Goal: Information Seeking & Learning: Check status

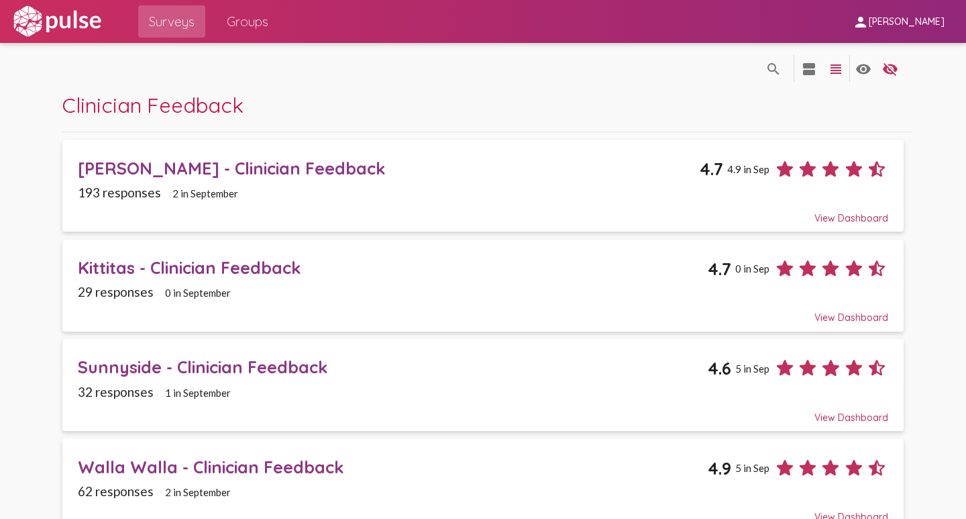
click at [148, 164] on div "[PERSON_NAME] - Clinician Feedback" at bounding box center [389, 168] width 622 height 21
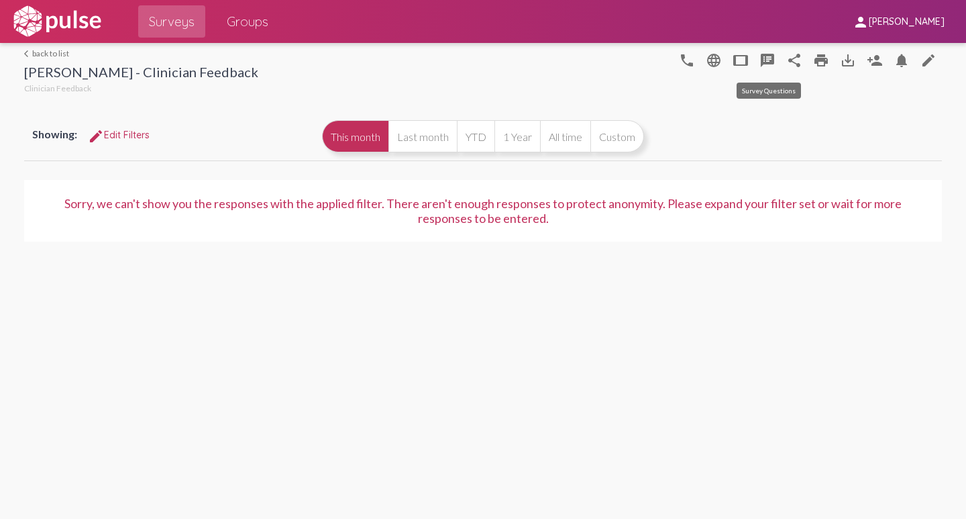
click at [764, 59] on mat-icon "speaker_notes" at bounding box center [767, 60] width 16 height 16
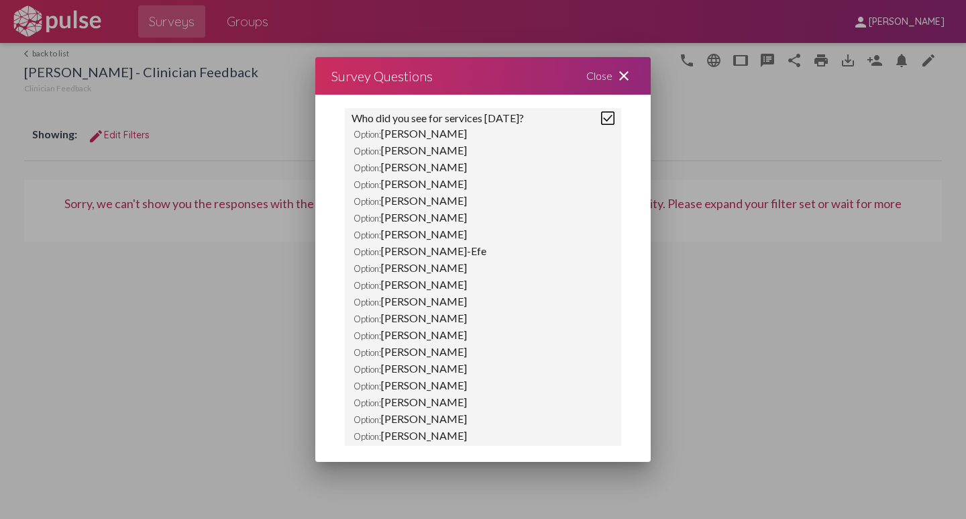
scroll to position [311, 0]
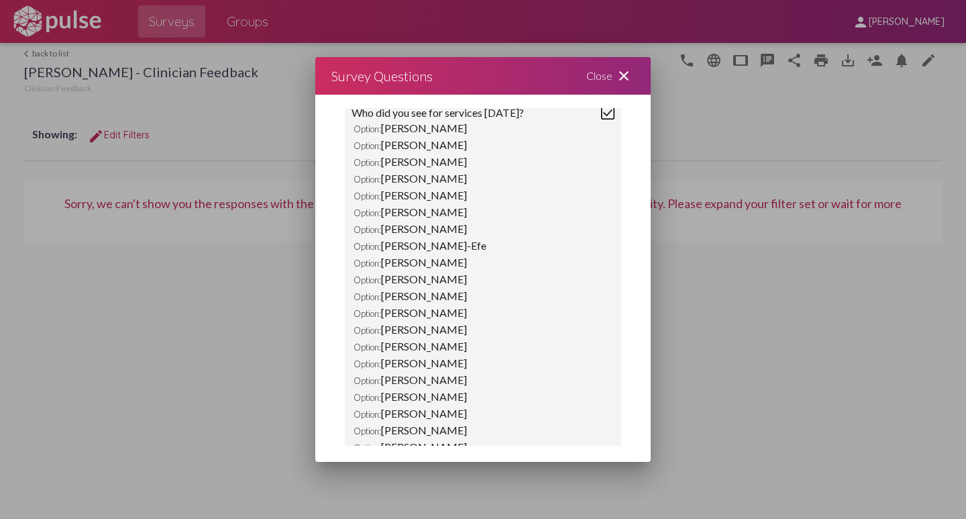
click at [246, 131] on div at bounding box center [483, 259] width 966 height 519
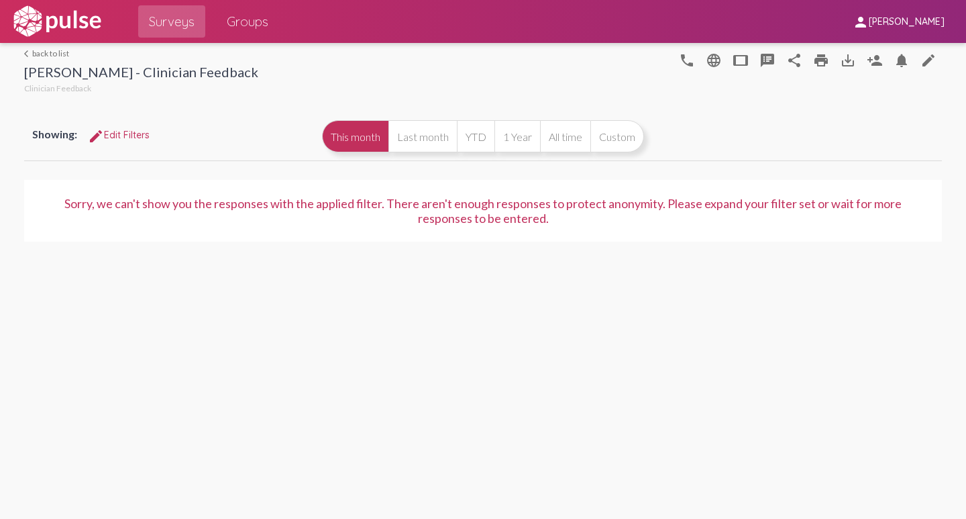
click at [760, 94] on div "arrow_back_ios back to list [PERSON_NAME] - Clinician Feedback Clinician Feedba…" at bounding box center [483, 70] width 918 height 54
click at [767, 58] on mat-icon "speaker_notes" at bounding box center [767, 60] width 16 height 16
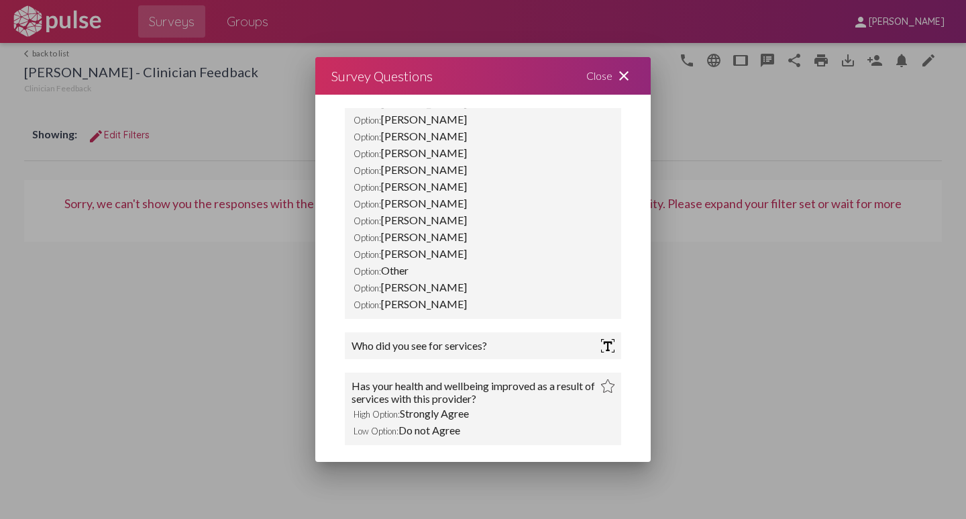
scroll to position [526, 0]
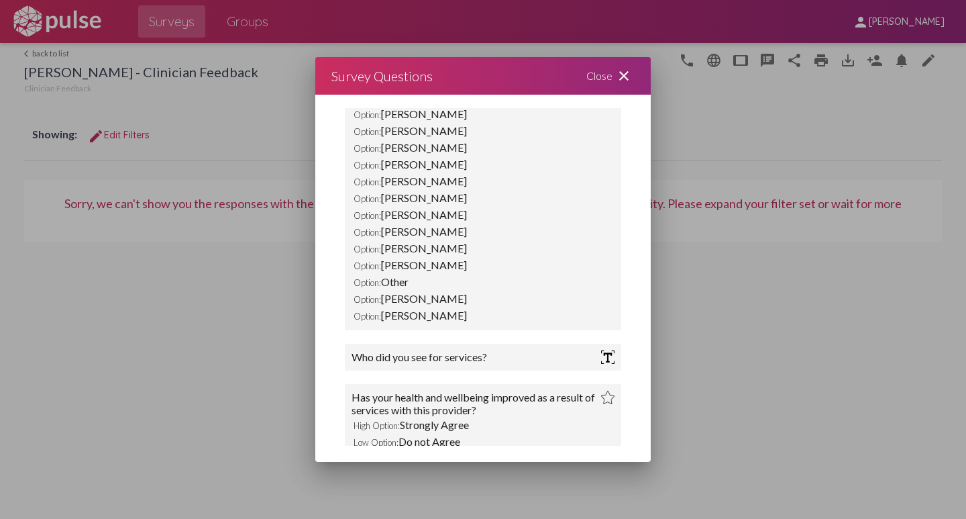
click at [622, 74] on mat-icon "close" at bounding box center [624, 76] width 16 height 16
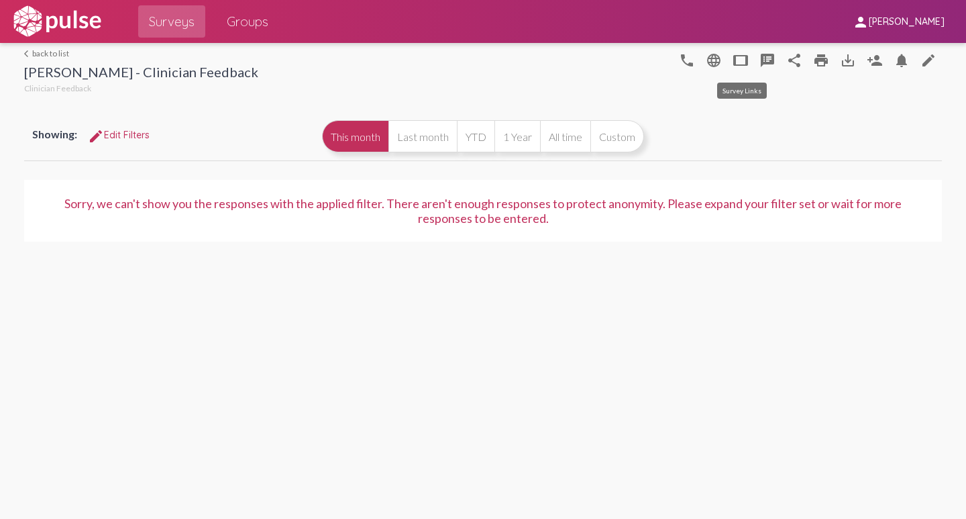
click at [741, 58] on mat-icon "tablet" at bounding box center [741, 60] width 16 height 16
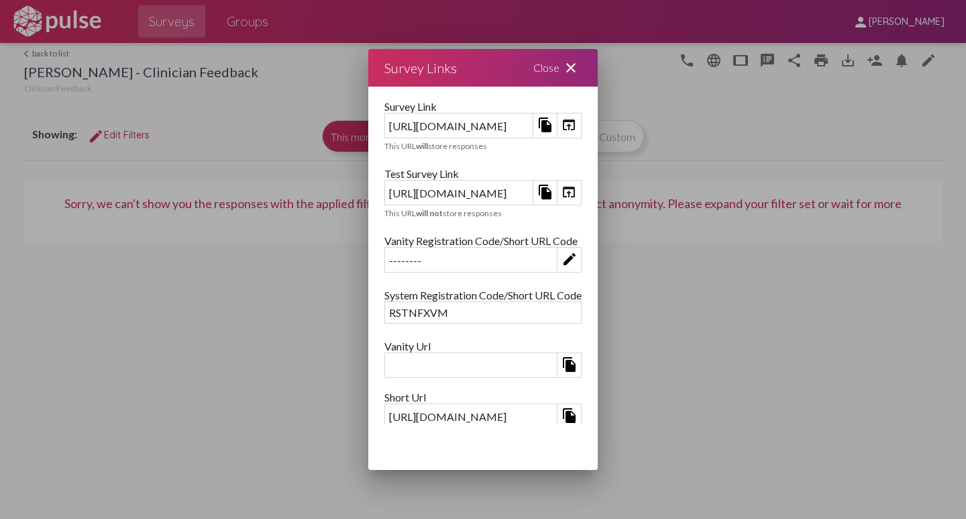
click at [577, 188] on mat-icon "open_in_browser" at bounding box center [569, 192] width 16 height 16
